Goal: Navigation & Orientation: Find specific page/section

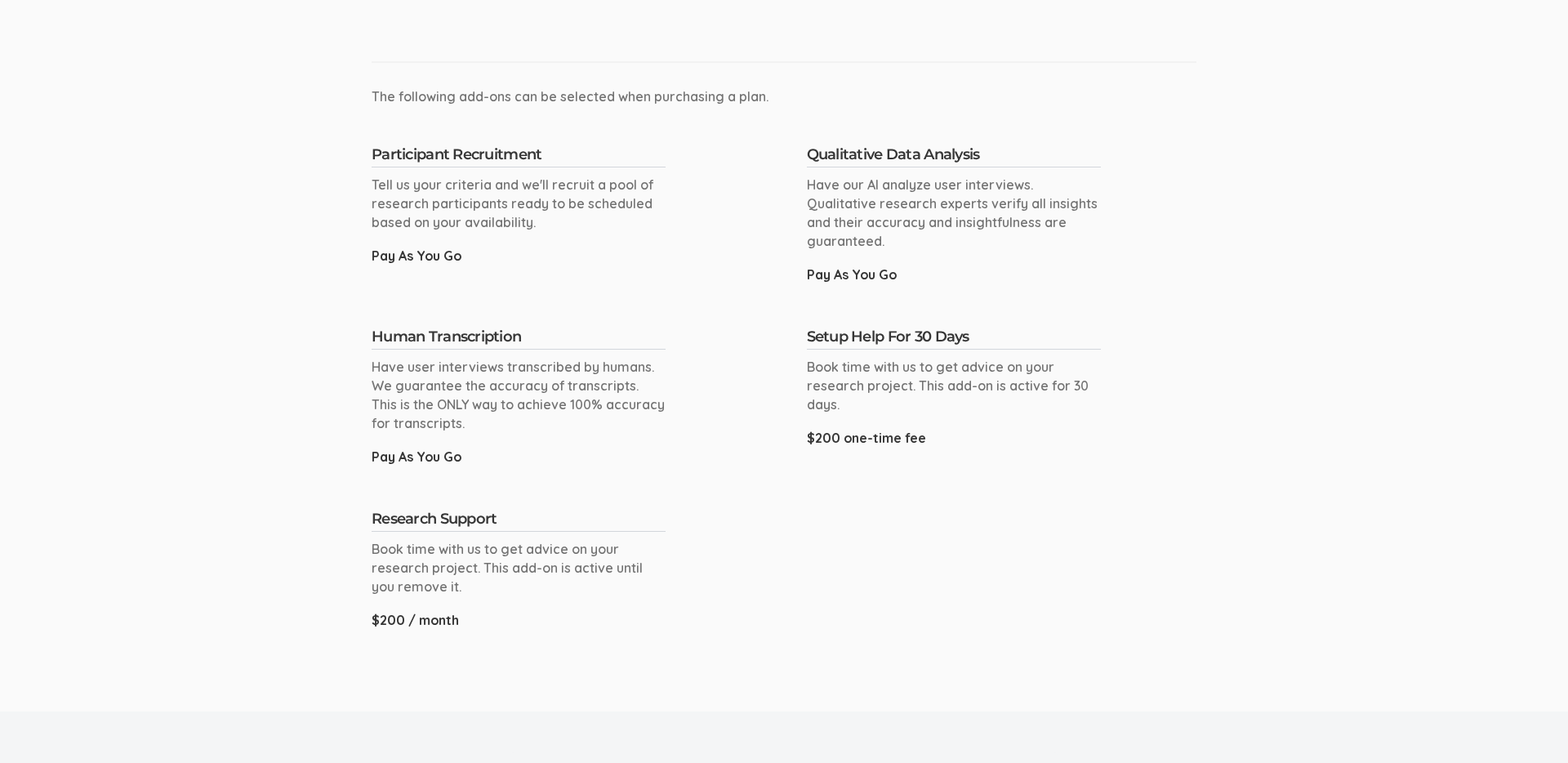
scroll to position [1060, 0]
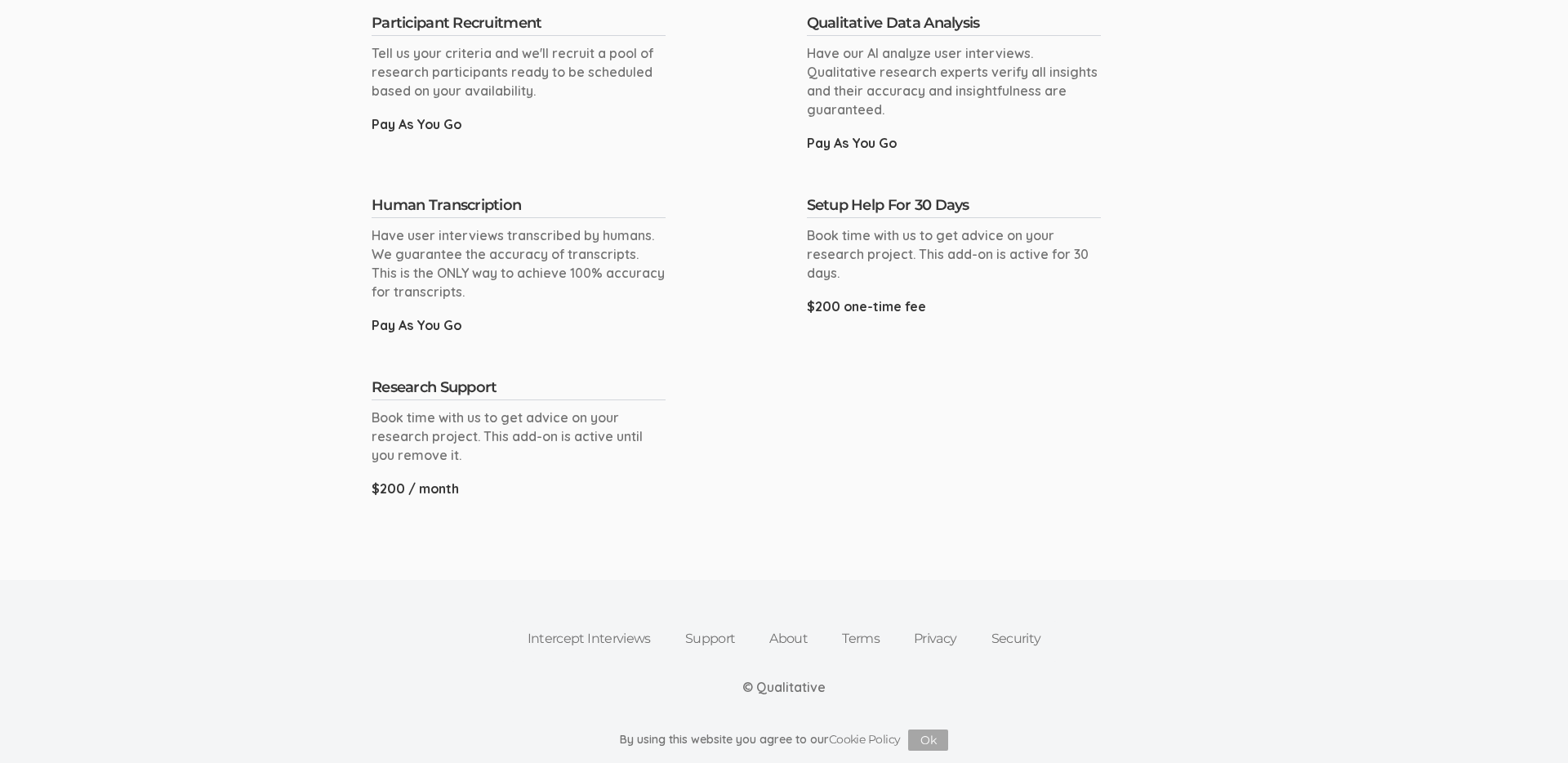
click at [946, 638] on link "Privacy" at bounding box center [936, 639] width 77 height 36
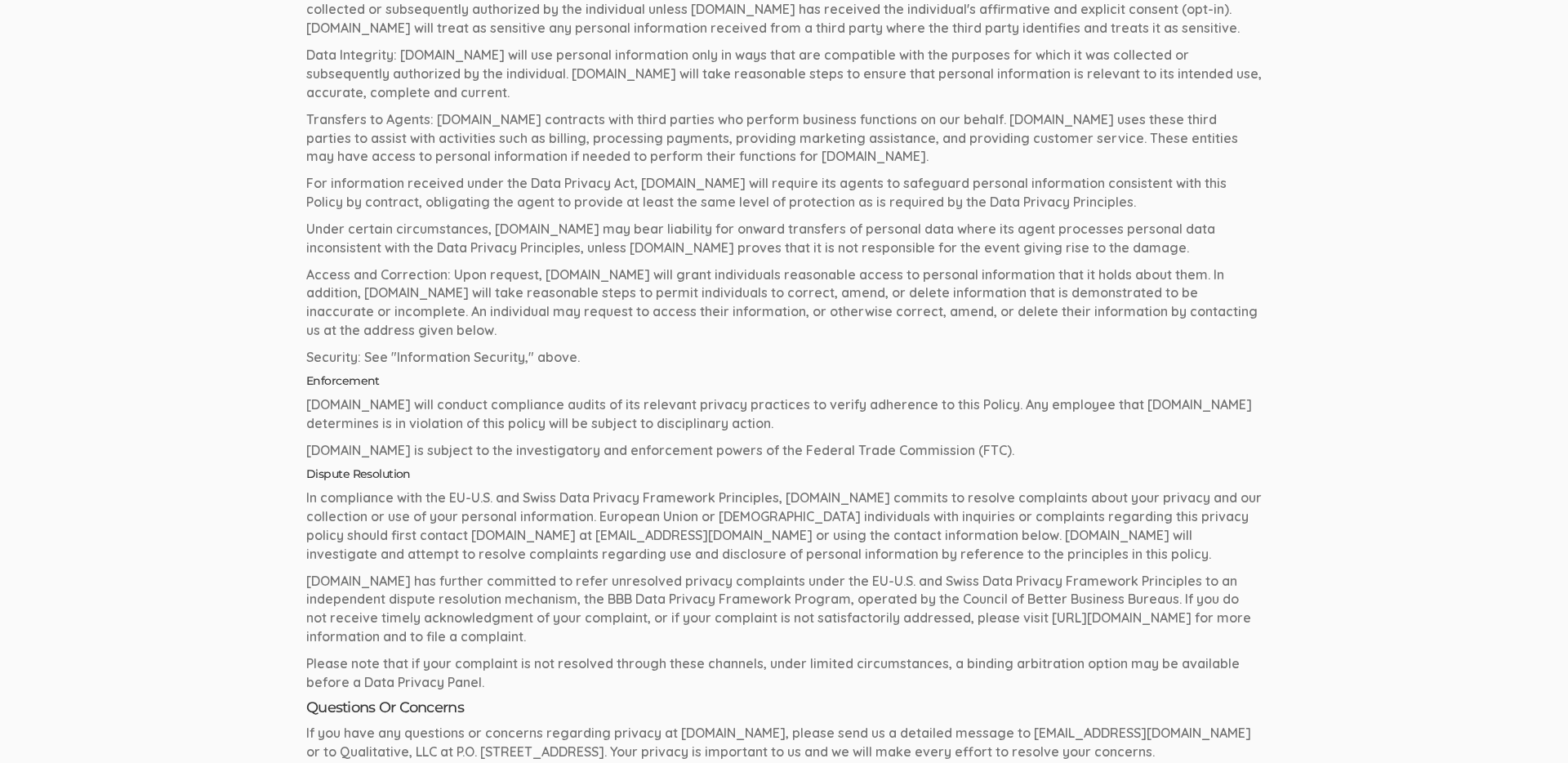
scroll to position [4085, 0]
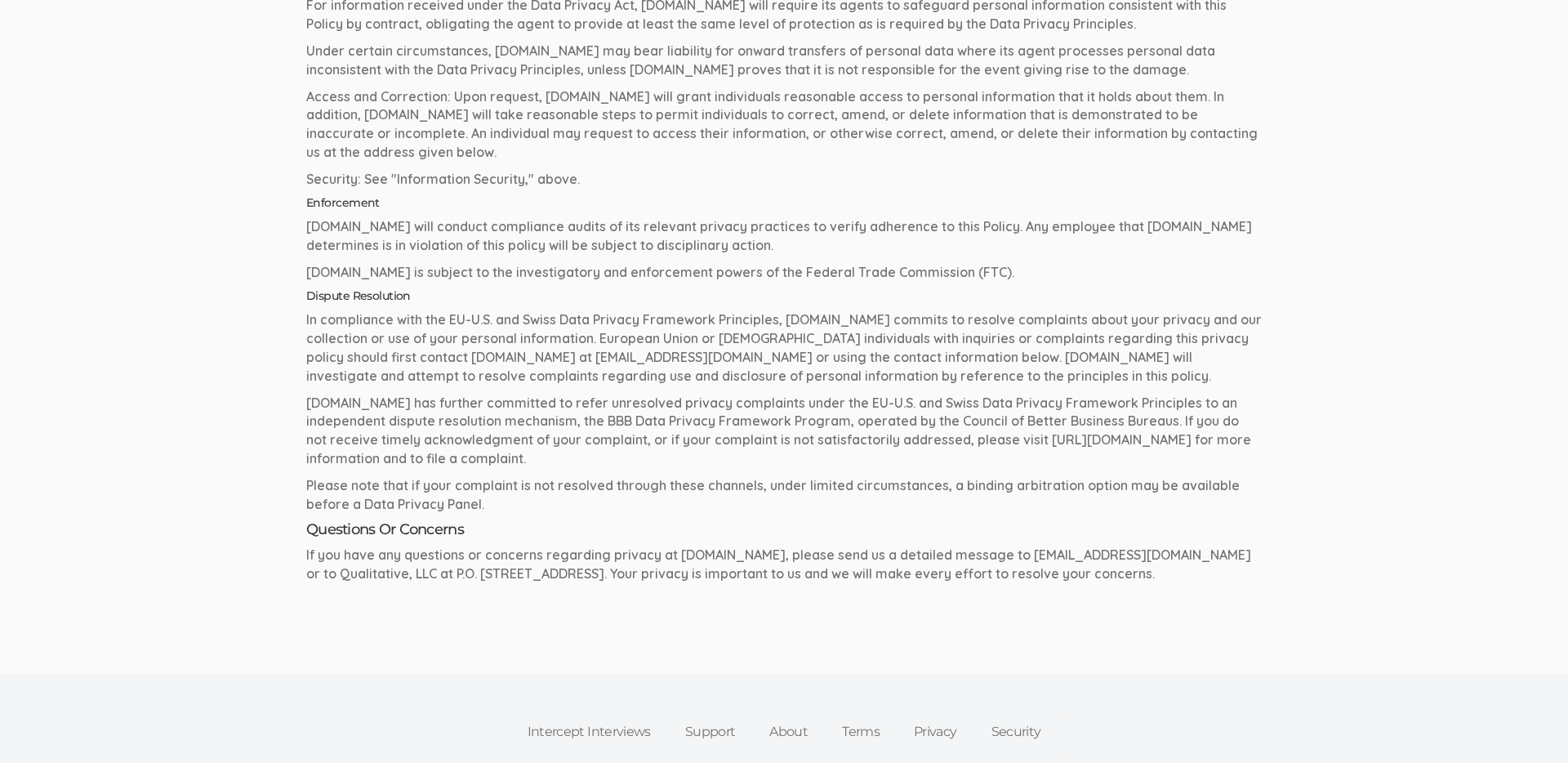
click at [1022, 714] on link "Security" at bounding box center [1016, 732] width 84 height 36
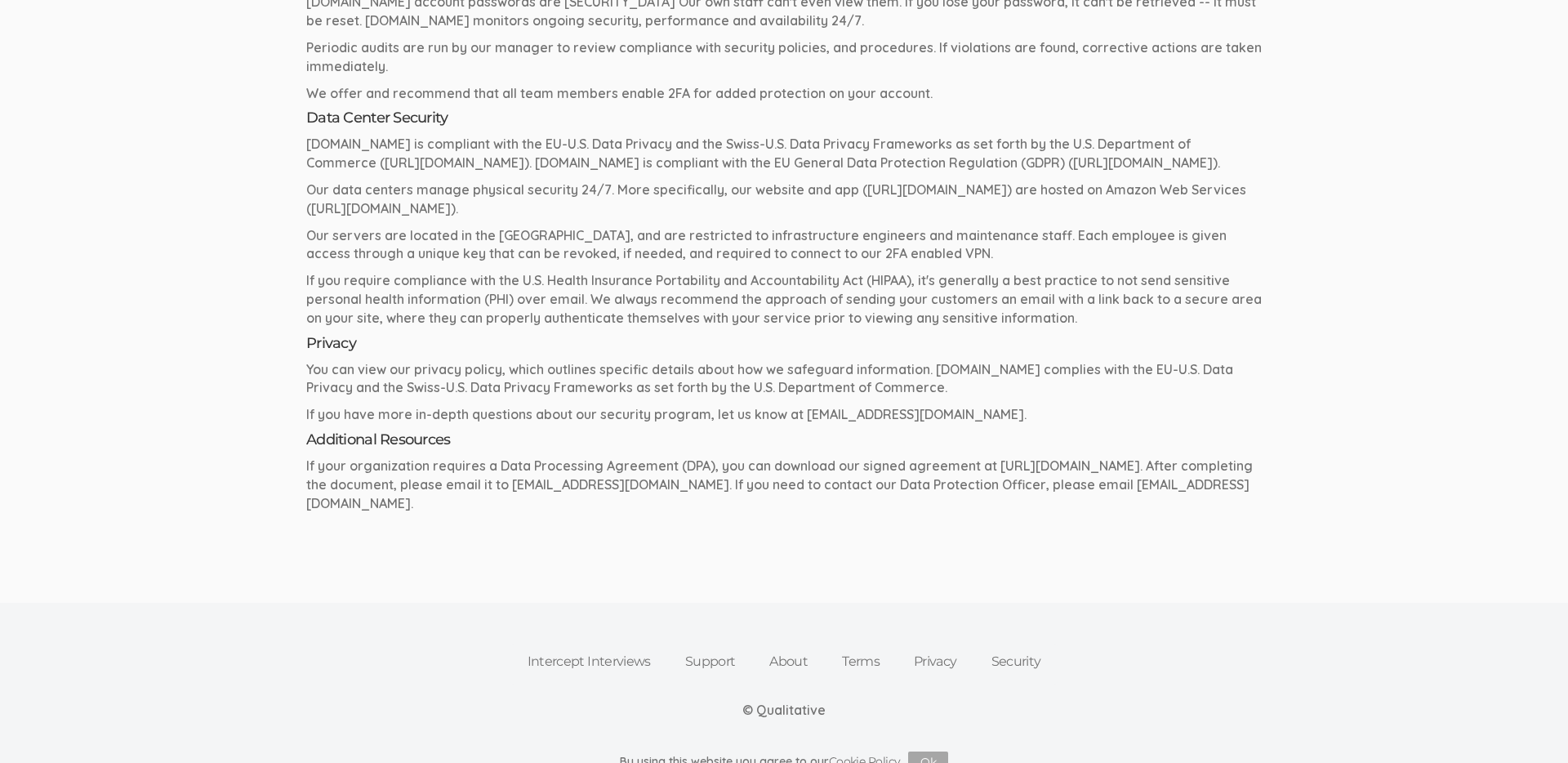
scroll to position [748, 0]
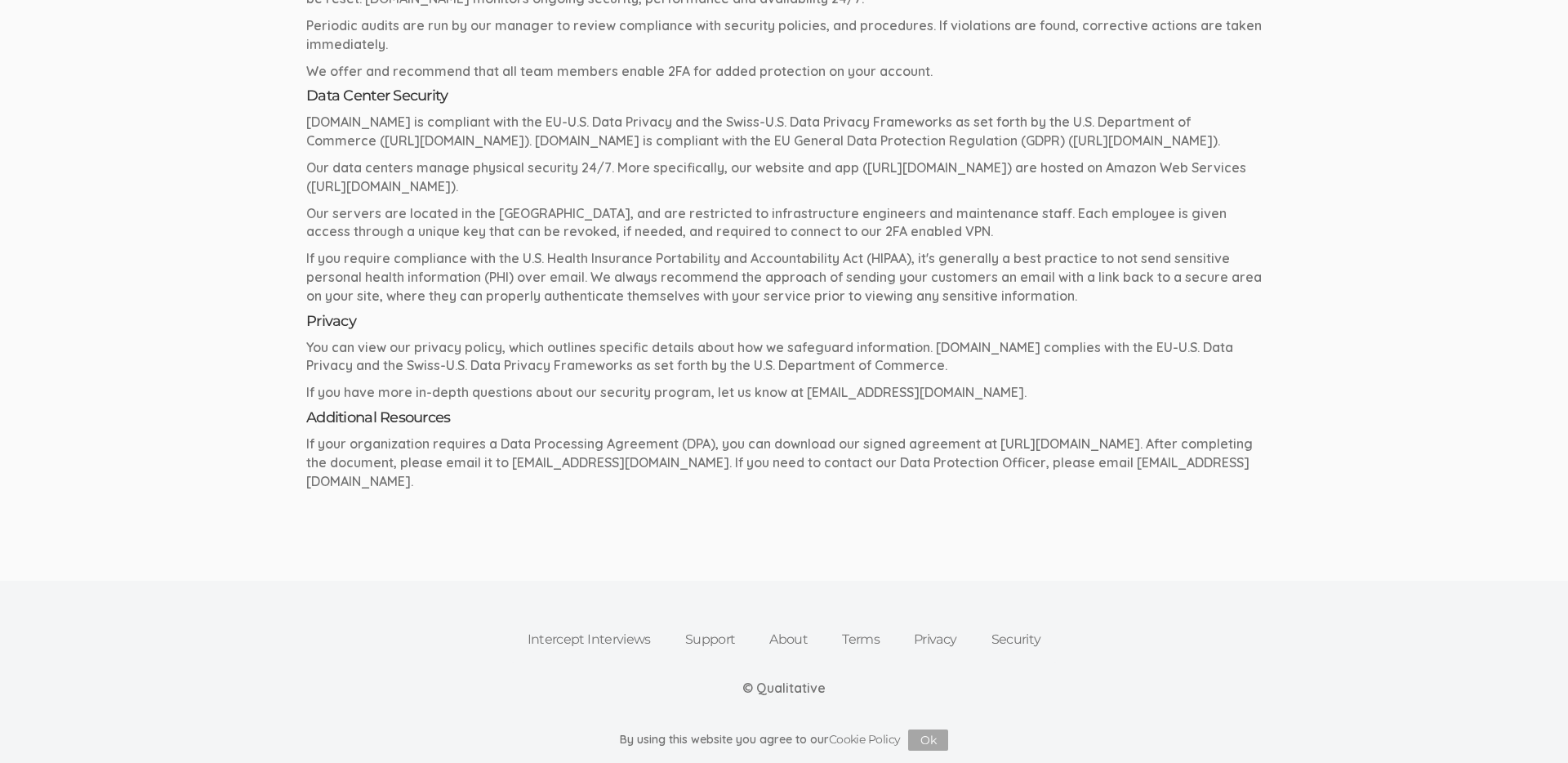
click at [774, 642] on link "About" at bounding box center [788, 640] width 72 height 36
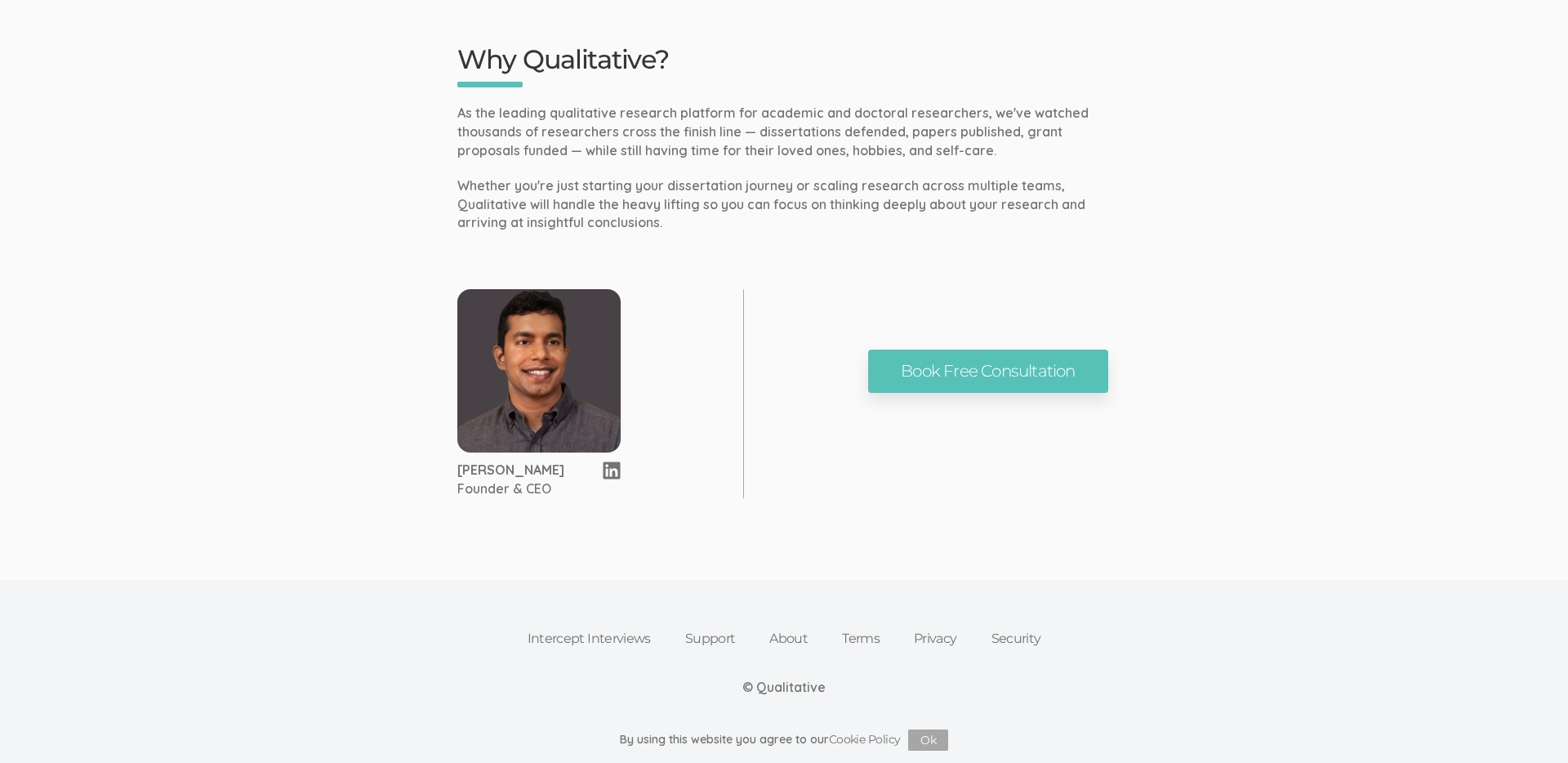
scroll to position [1041, 0]
